Goal: Information Seeking & Learning: Check status

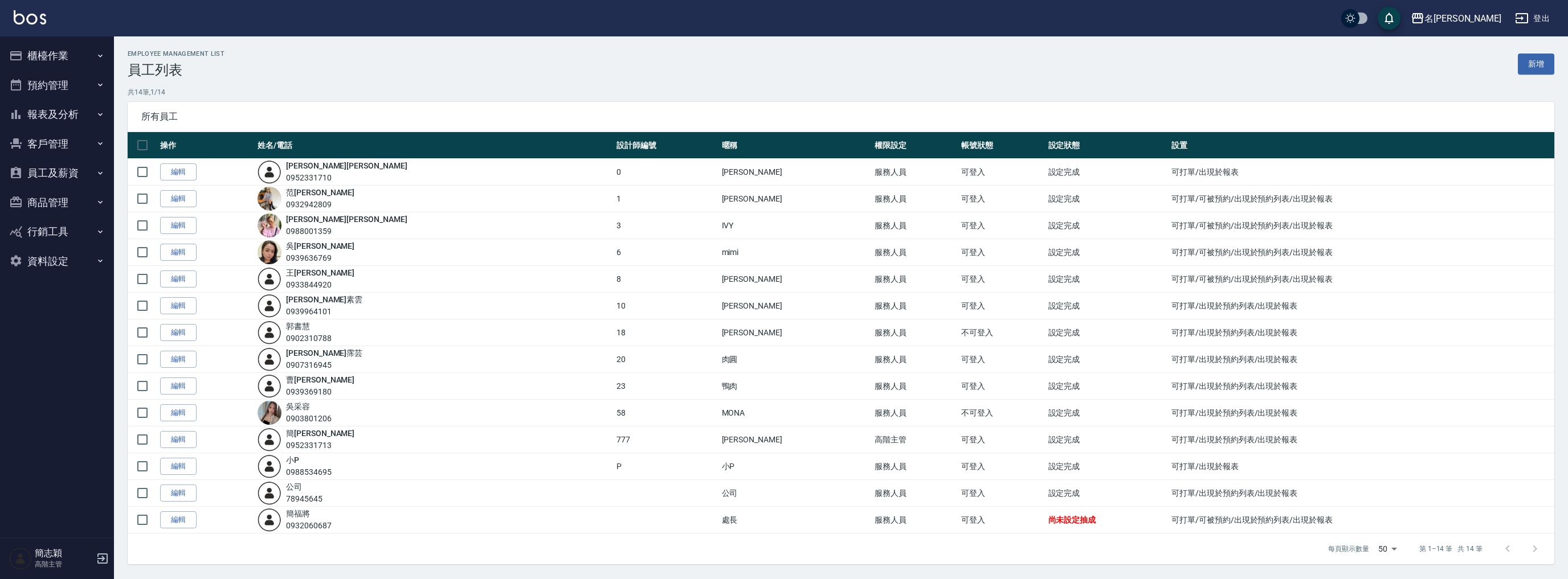
click at [57, 113] on button "報表及分析" at bounding box center [57, 114] width 105 height 30
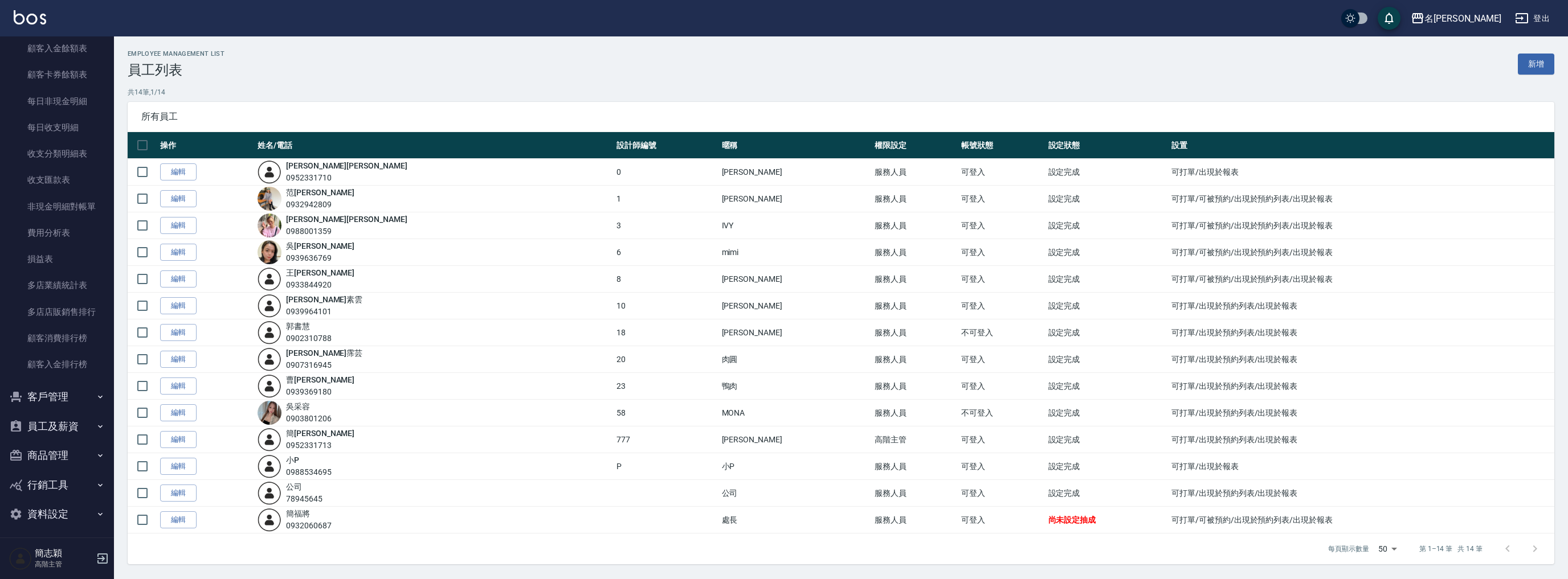
scroll to position [893, 0]
click at [56, 279] on link "多店業績統計表" at bounding box center [57, 280] width 105 height 26
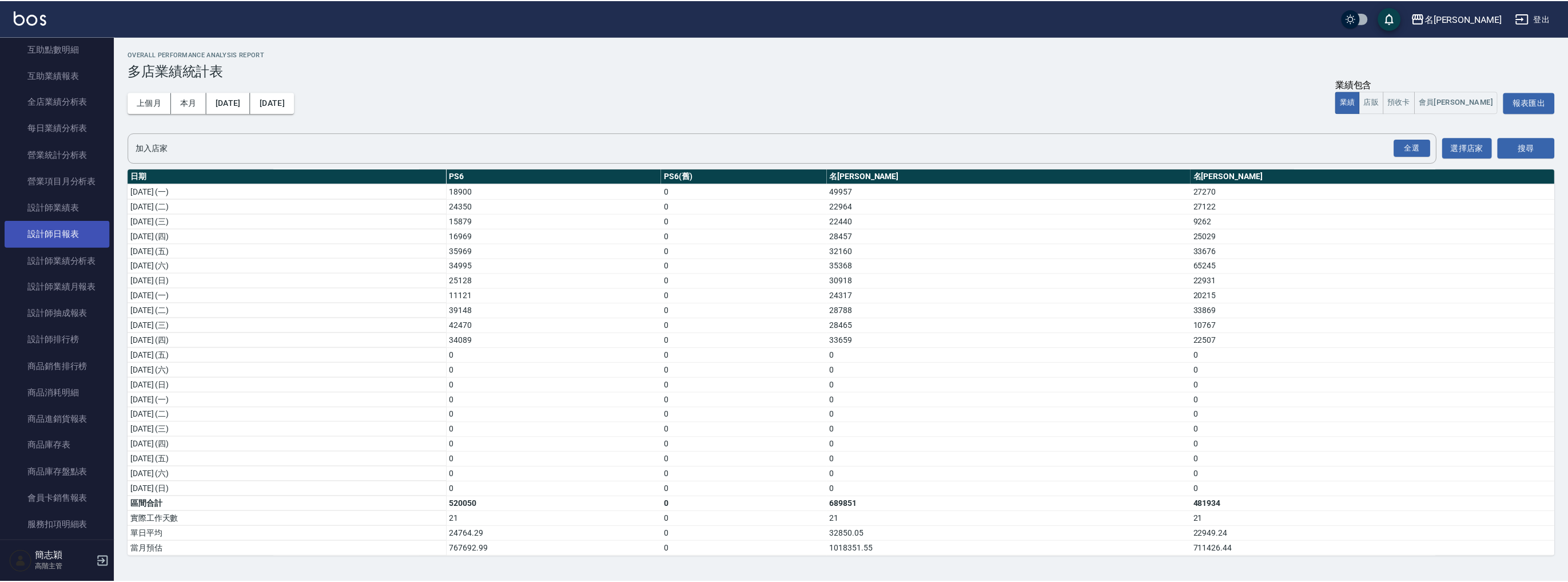
scroll to position [256, 0]
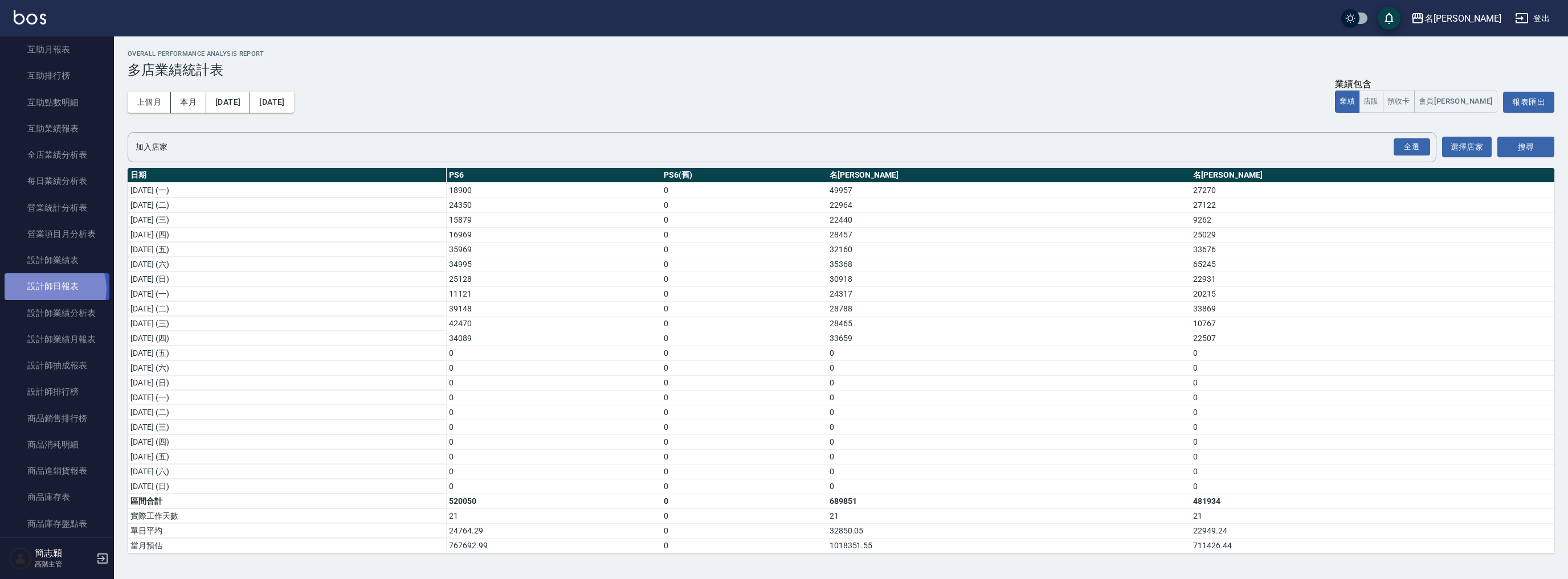
click at [52, 288] on link "設計師日報表" at bounding box center [57, 286] width 105 height 26
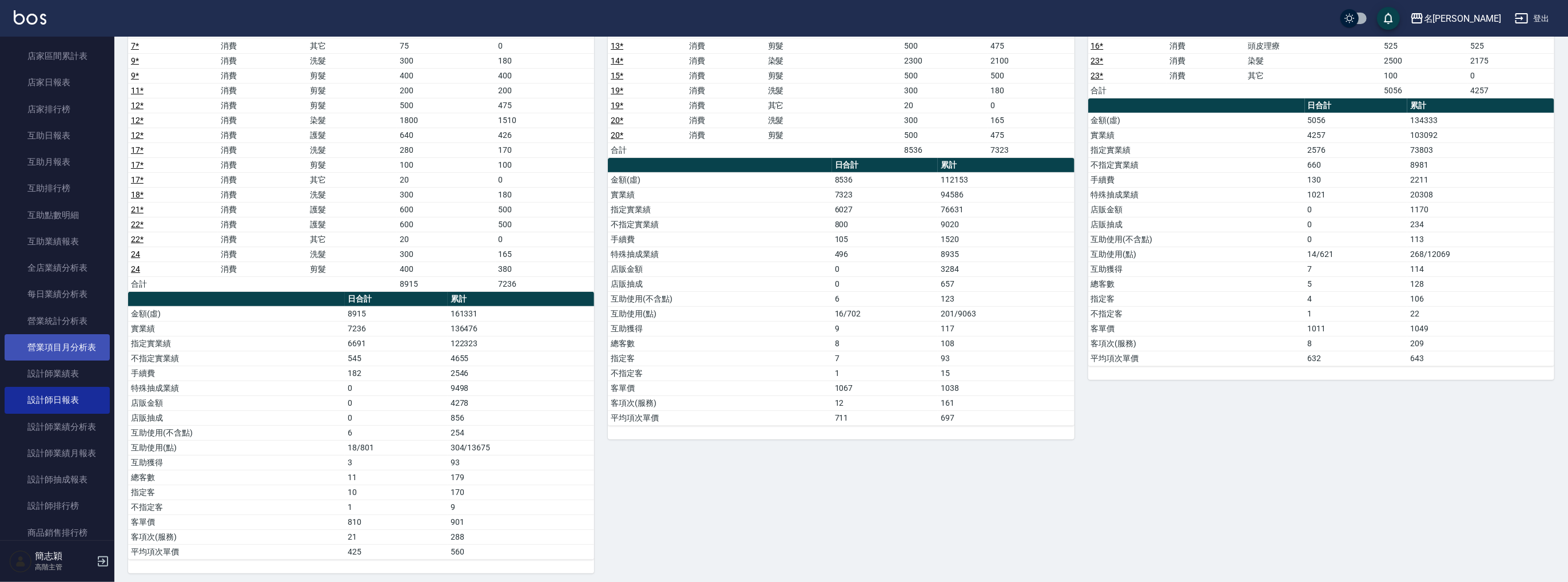
scroll to position [43, 0]
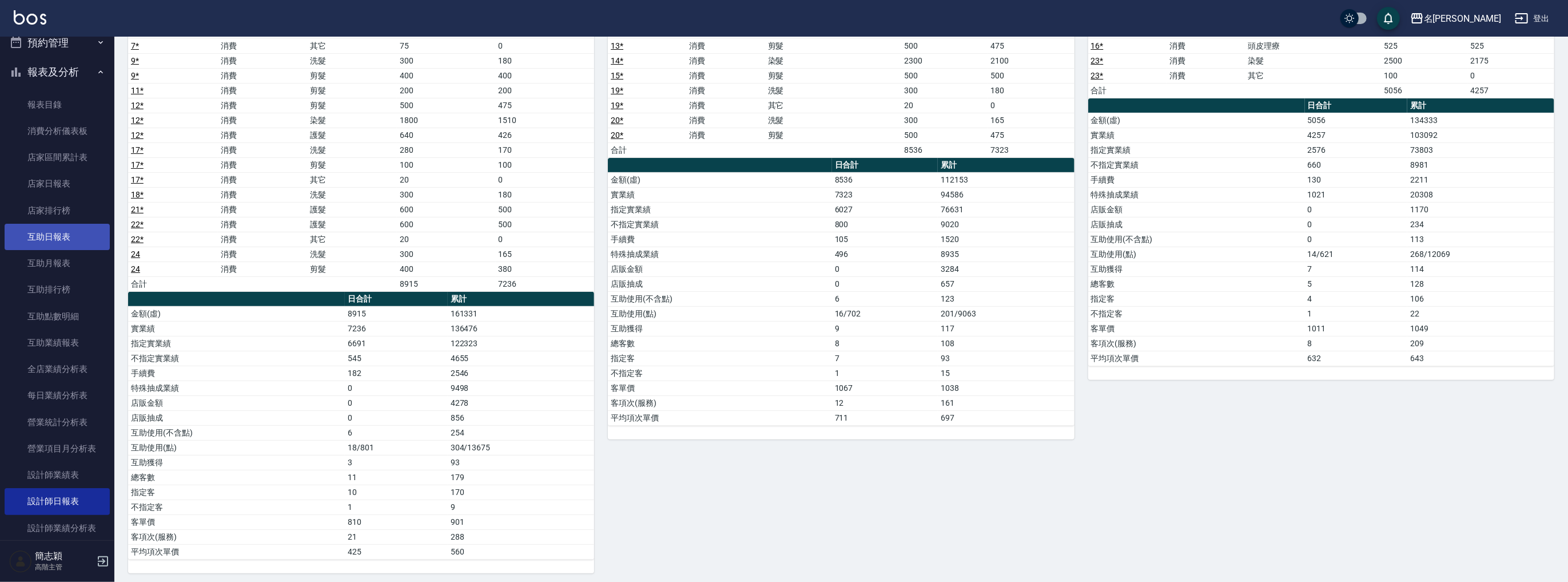
click at [60, 240] on link "互助日報表" at bounding box center [57, 237] width 105 height 26
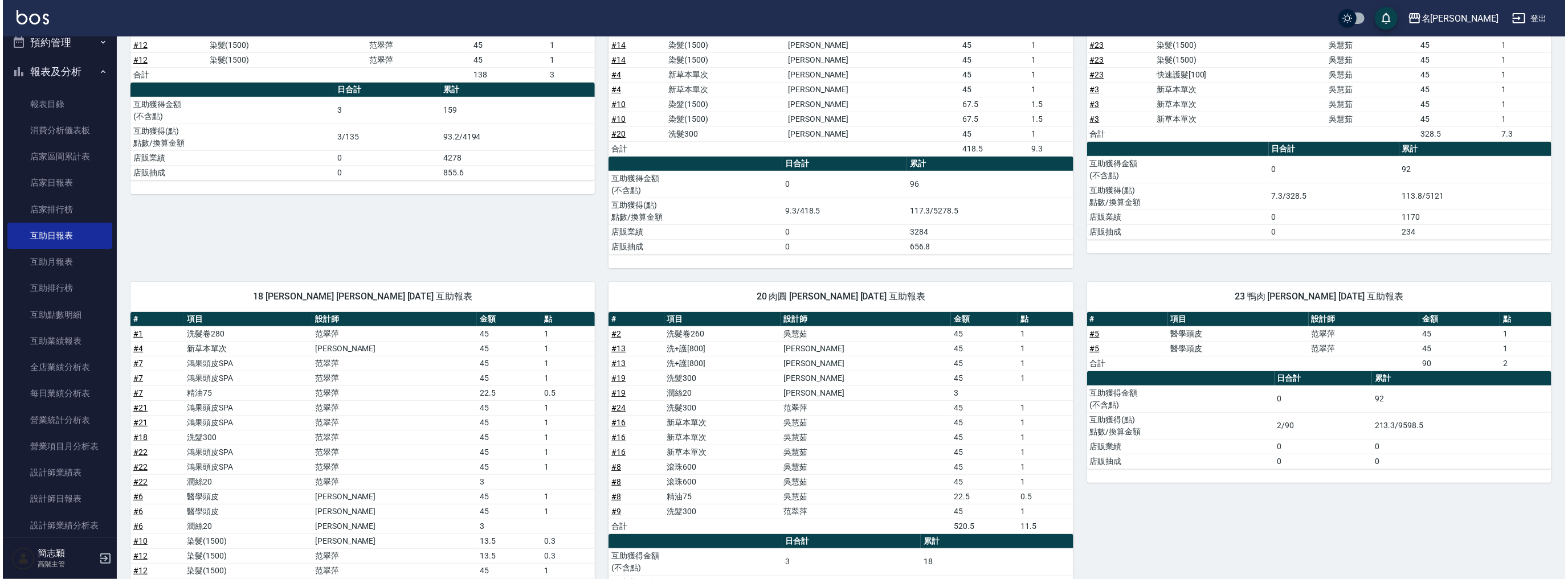
scroll to position [35, 0]
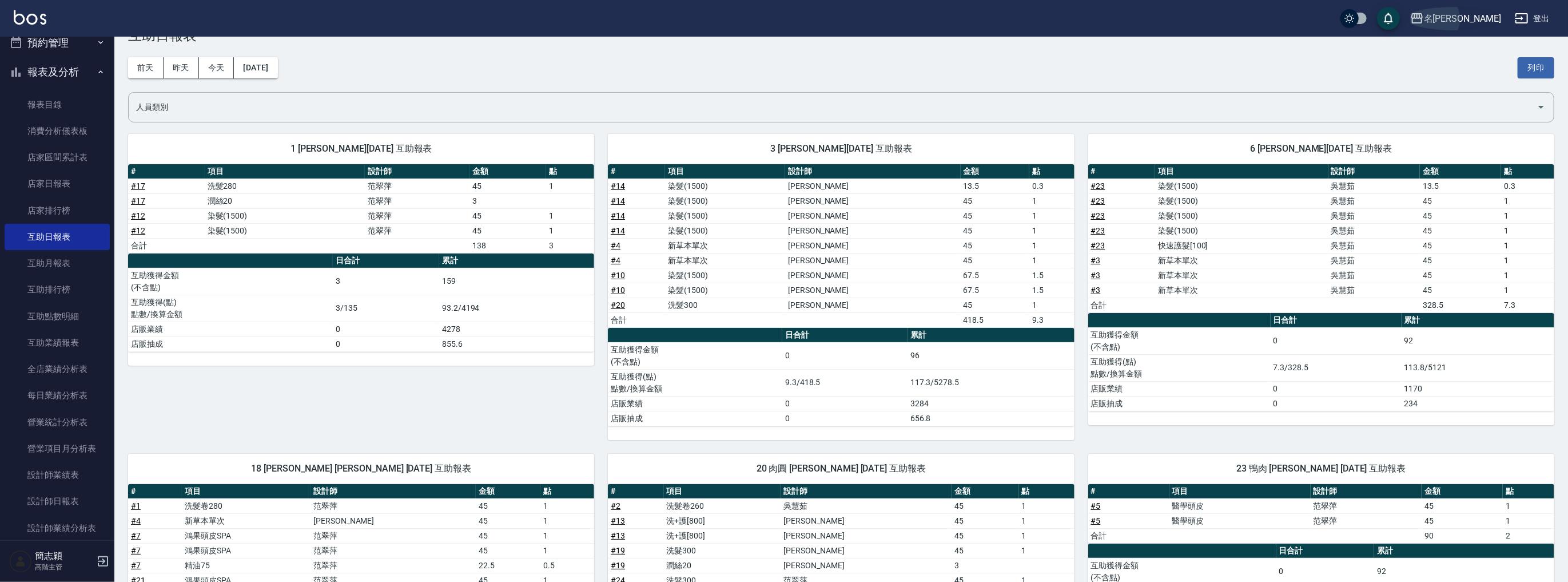
click at [1481, 22] on div "名[PERSON_NAME]" at bounding box center [1462, 18] width 77 height 14
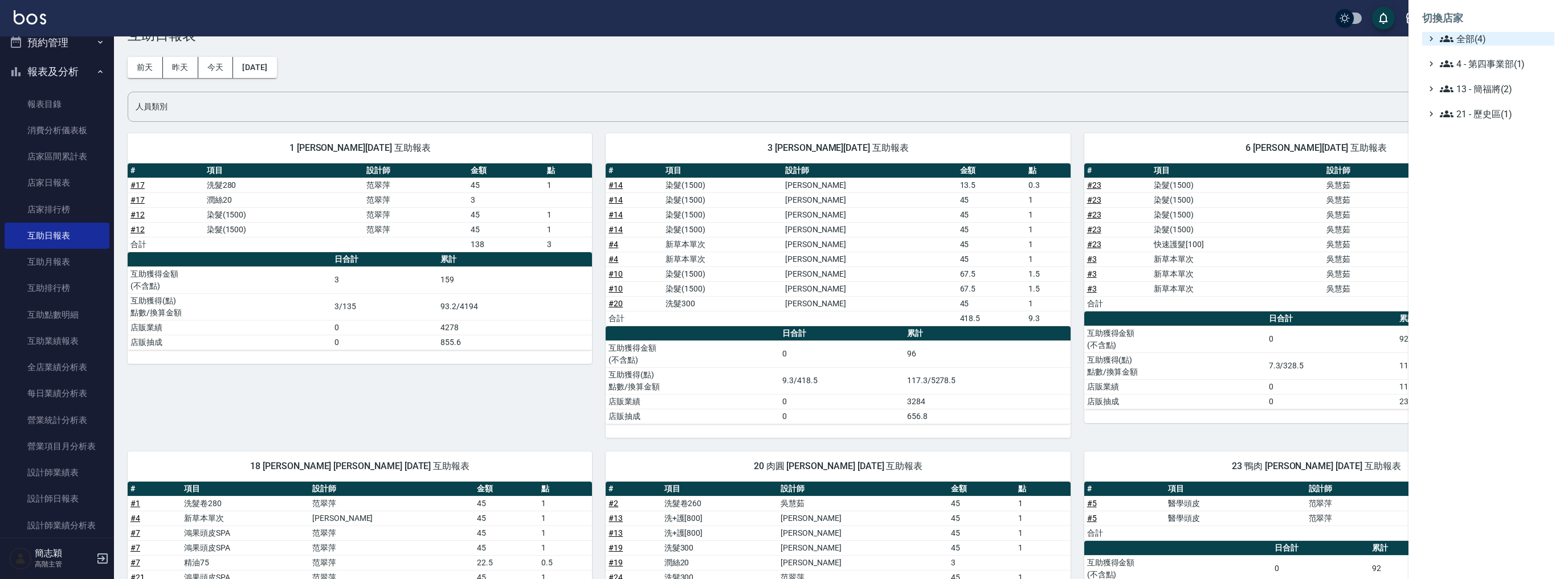
click at [1468, 37] on span "全部(4)" at bounding box center [1494, 38] width 110 height 13
click at [1477, 92] on span "名[PERSON_NAME]" at bounding box center [1494, 91] width 111 height 13
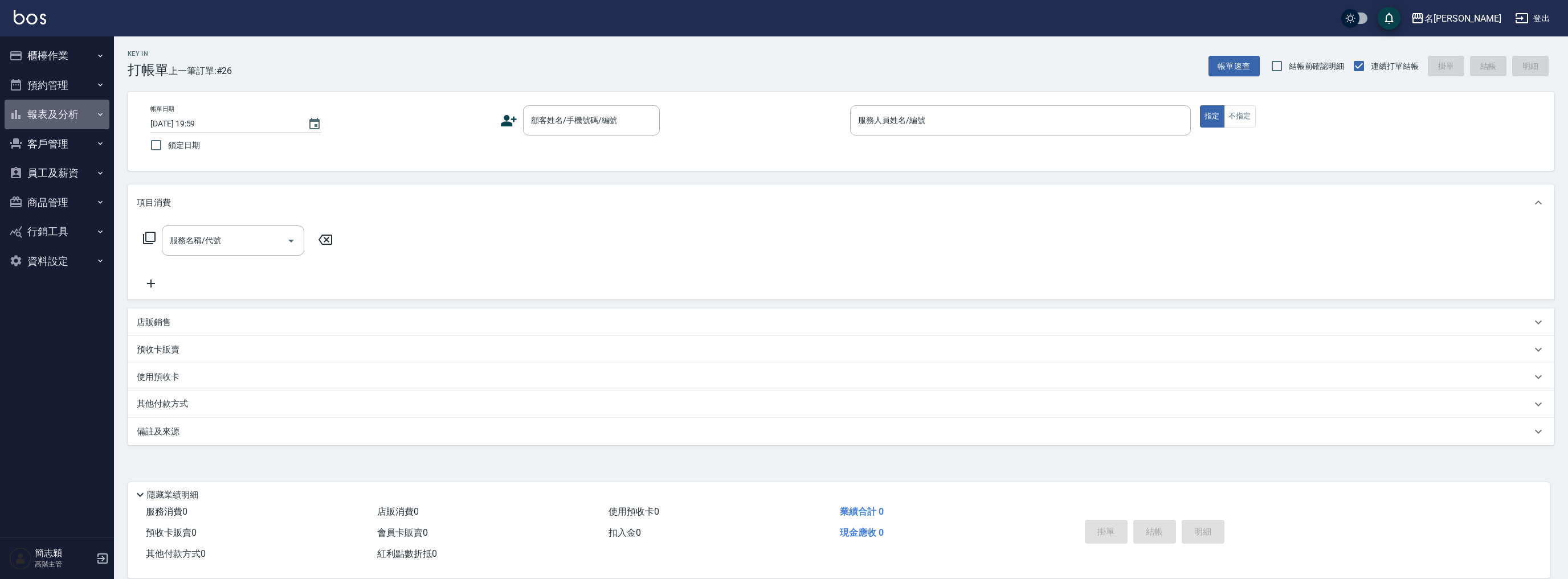
click at [50, 120] on button "報表及分析" at bounding box center [57, 114] width 105 height 30
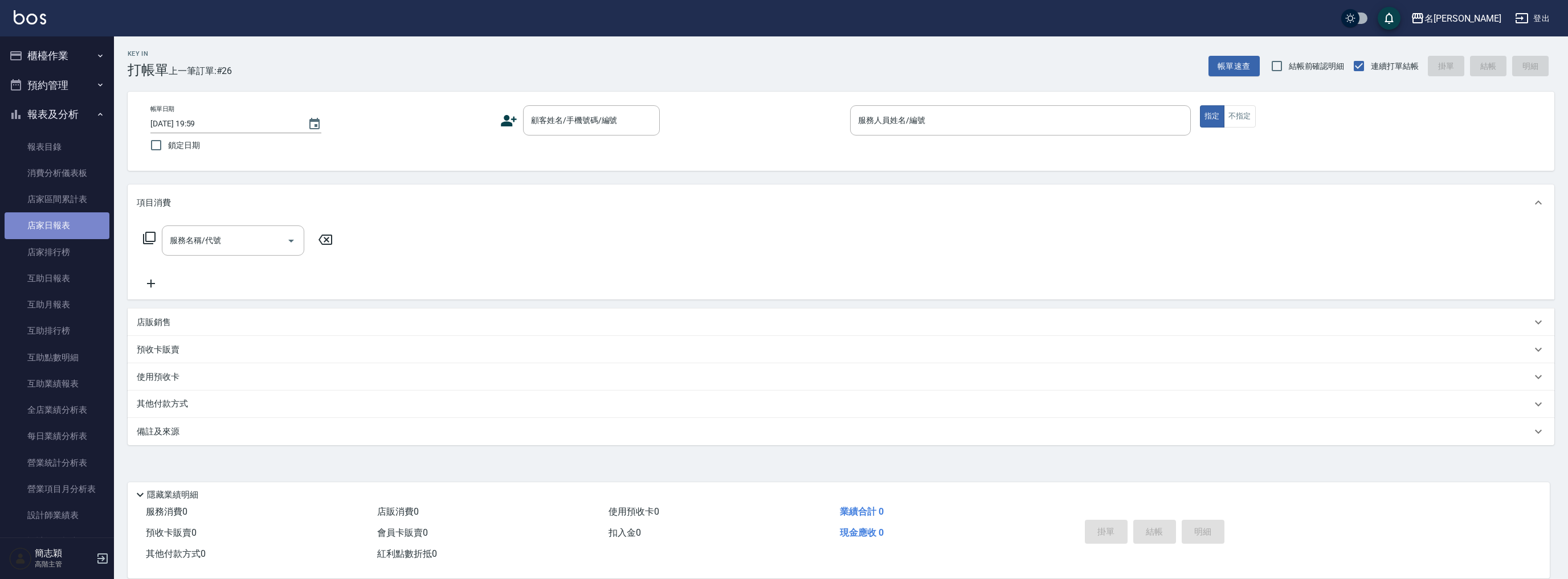
click at [69, 227] on link "店家日報表" at bounding box center [57, 225] width 105 height 26
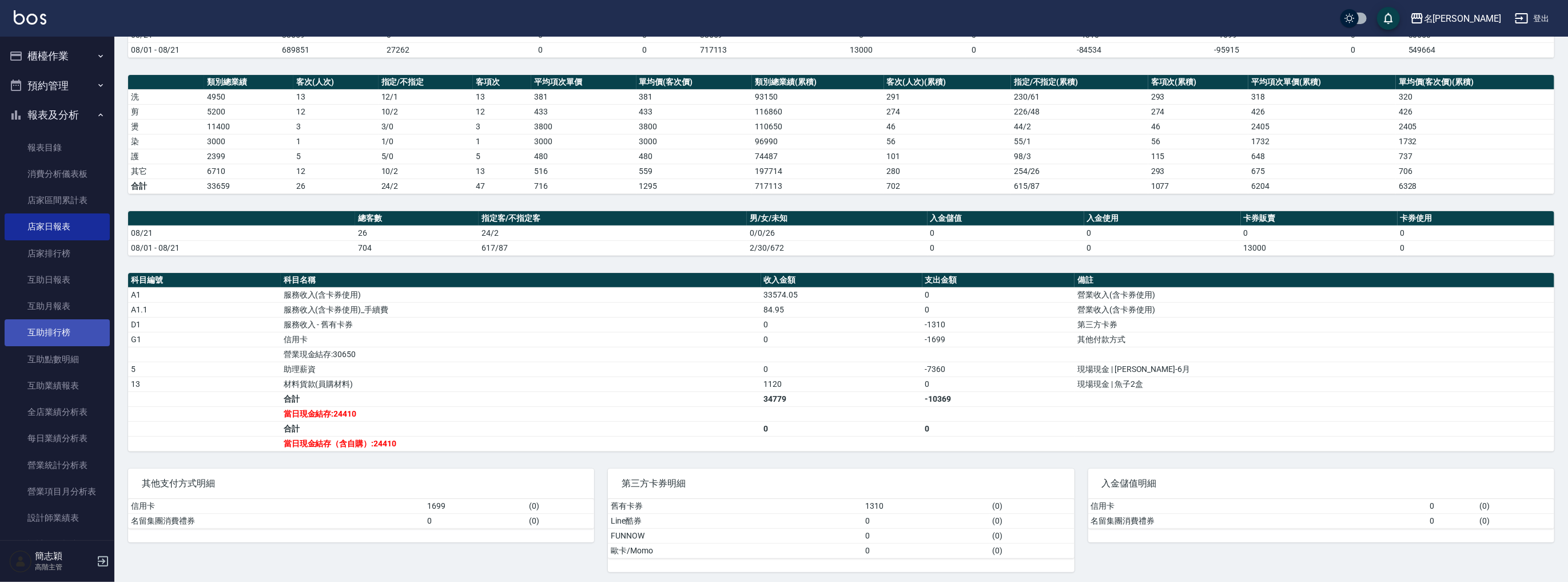
scroll to position [213, 0]
click at [60, 334] on link "設計師日報表" at bounding box center [57, 331] width 105 height 26
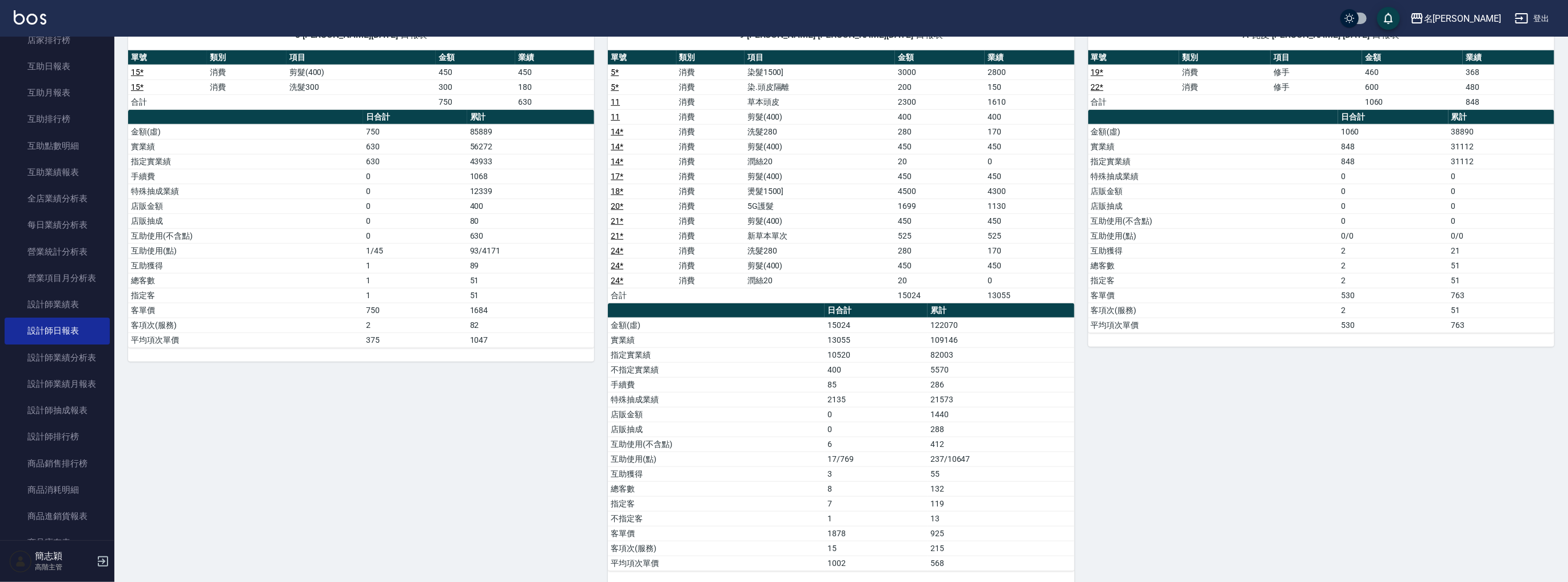
scroll to position [827, 0]
